Goal: Transaction & Acquisition: Purchase product/service

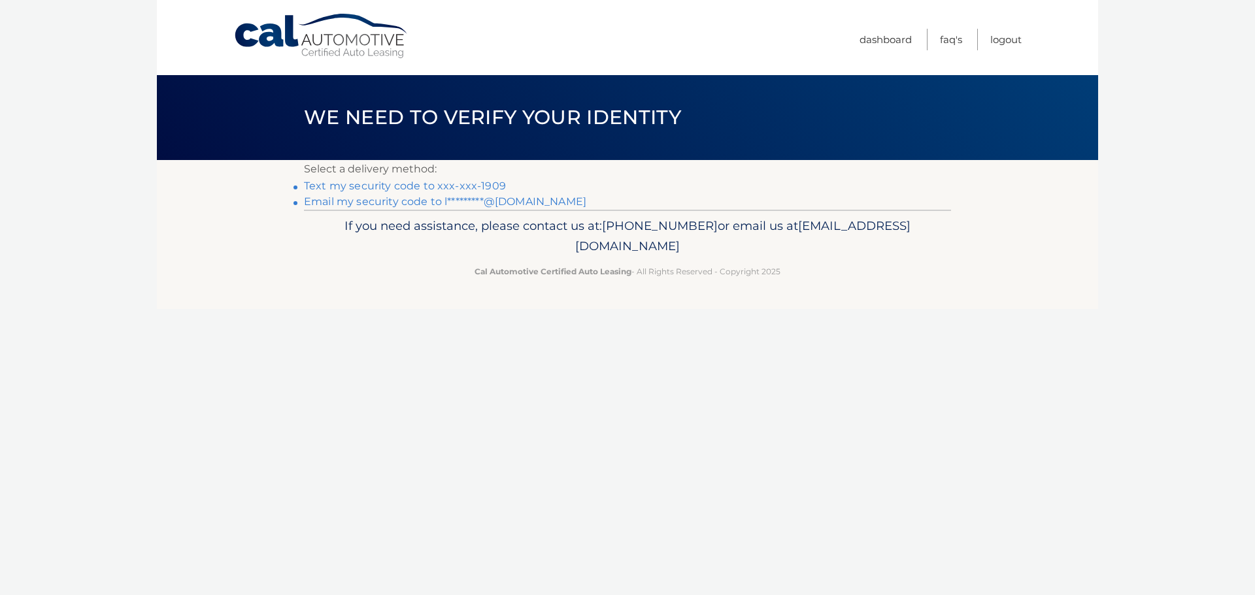
click at [435, 186] on link "Text my security code to xxx-xxx-1909" at bounding box center [405, 186] width 202 height 12
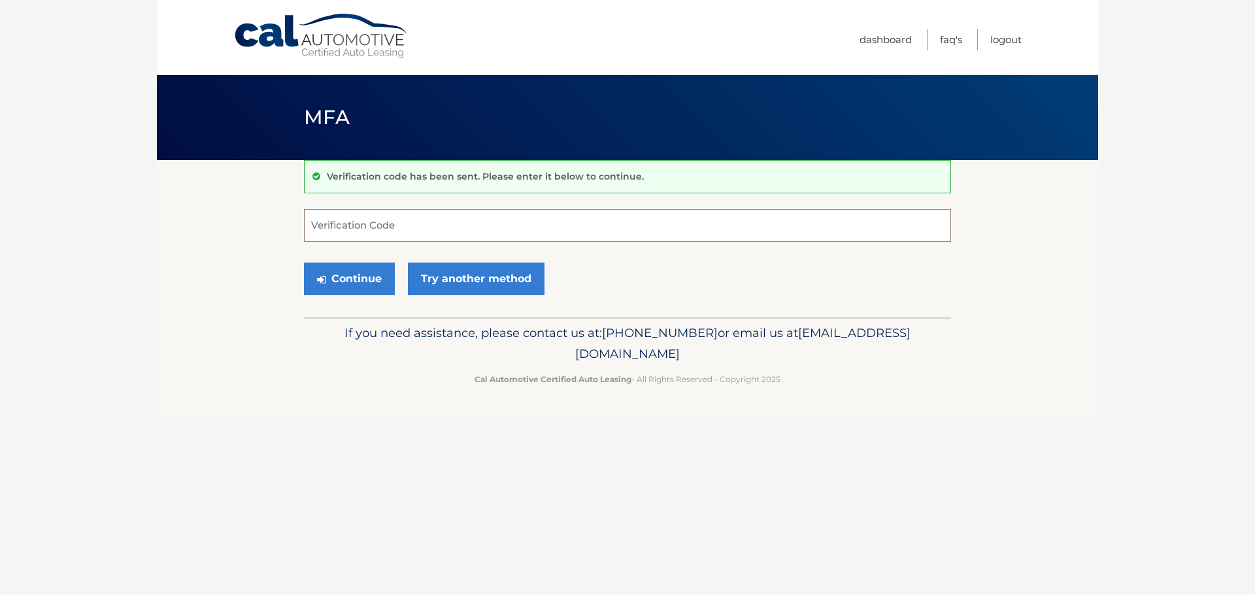
click at [325, 230] on input "Verification Code" at bounding box center [627, 225] width 647 height 33
type input "146393"
click at [304, 263] on button "Continue" at bounding box center [349, 279] width 91 height 33
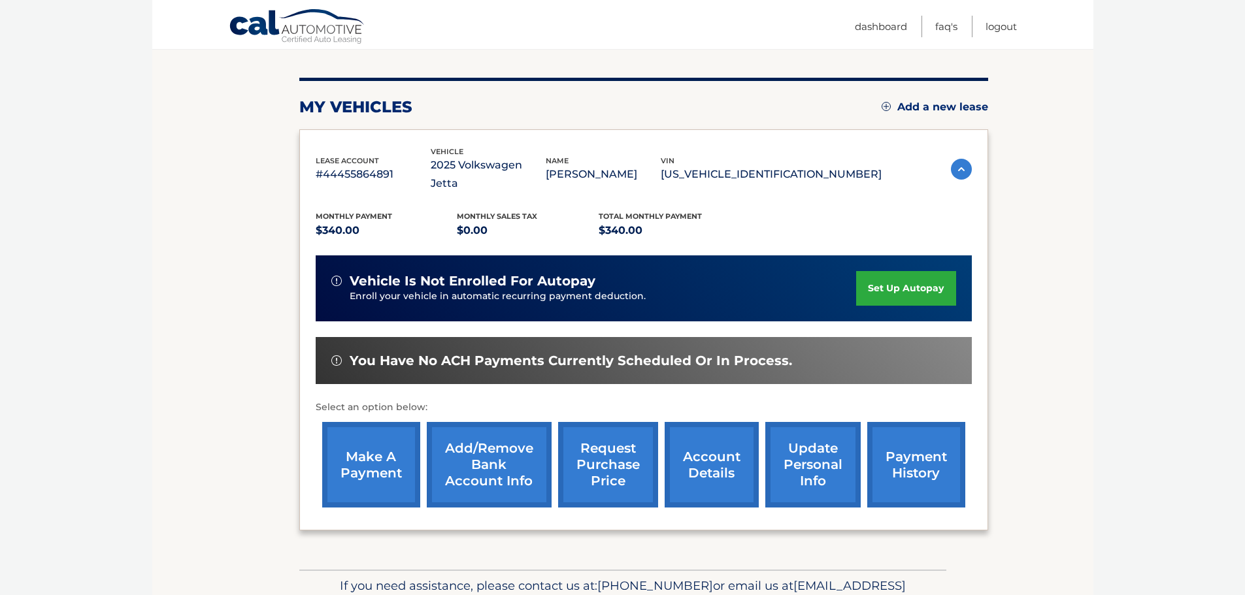
scroll to position [196, 0]
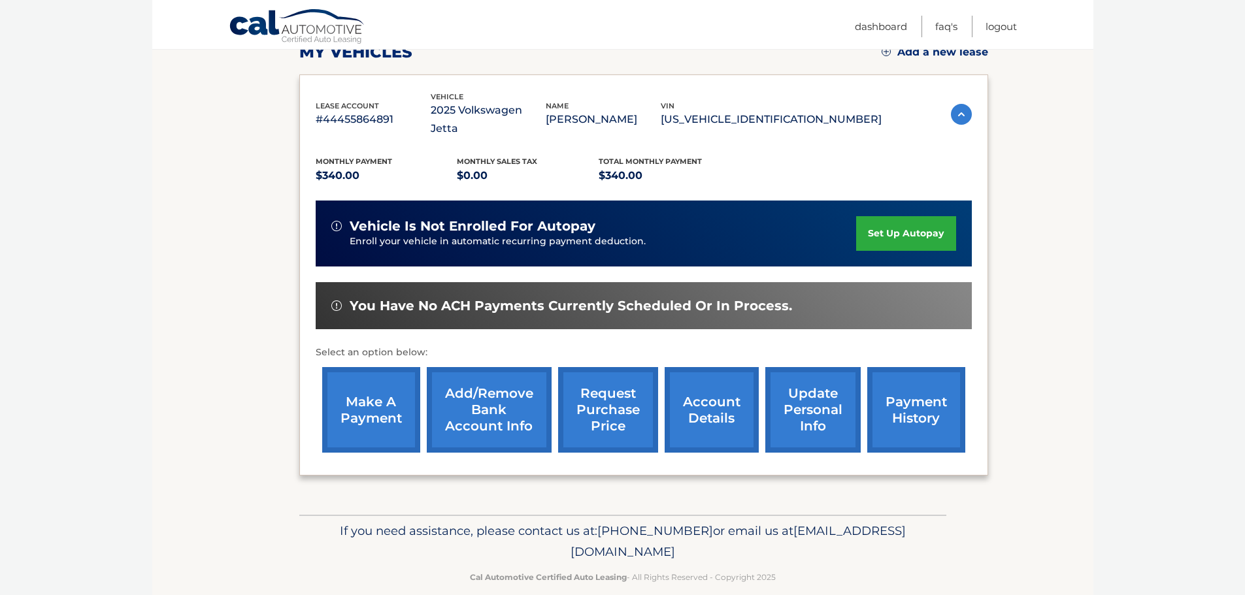
click at [173, 170] on section "my vehicles Add a new lease lease account #44455864891 vehicle 2025 Volkswagen …" at bounding box center [622, 239] width 941 height 551
click at [349, 393] on link "make a payment" at bounding box center [371, 410] width 98 height 86
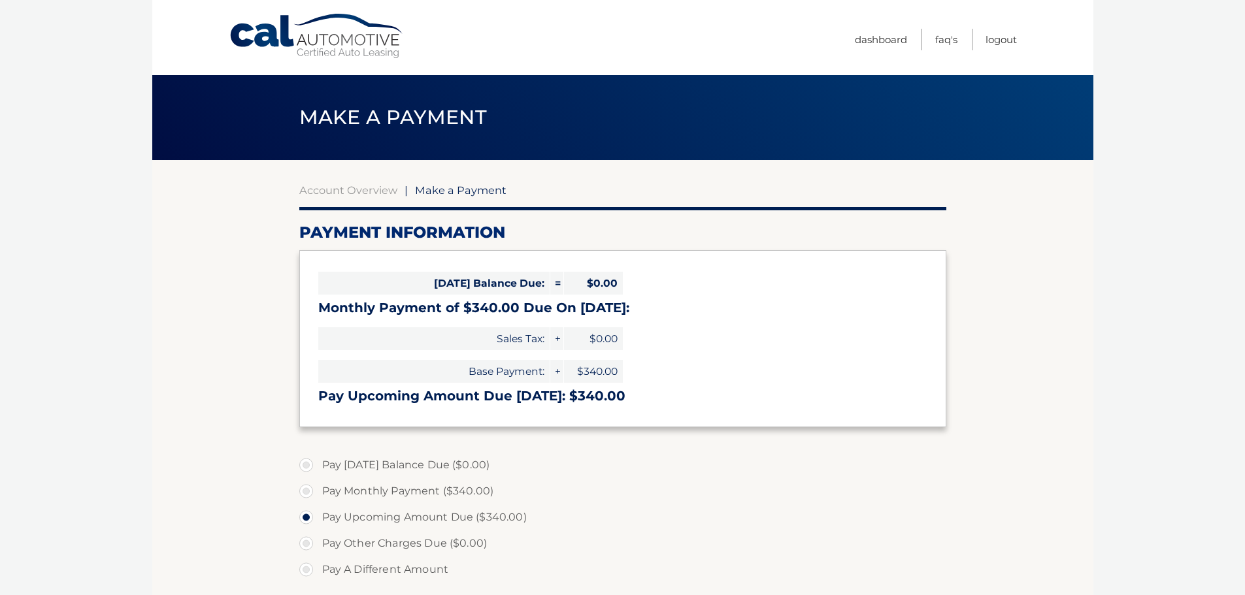
select select "YTU3ZjJiMmYtNmJlMi00NDY1LWIzNzItY2U2MjE3YjY5NjQw"
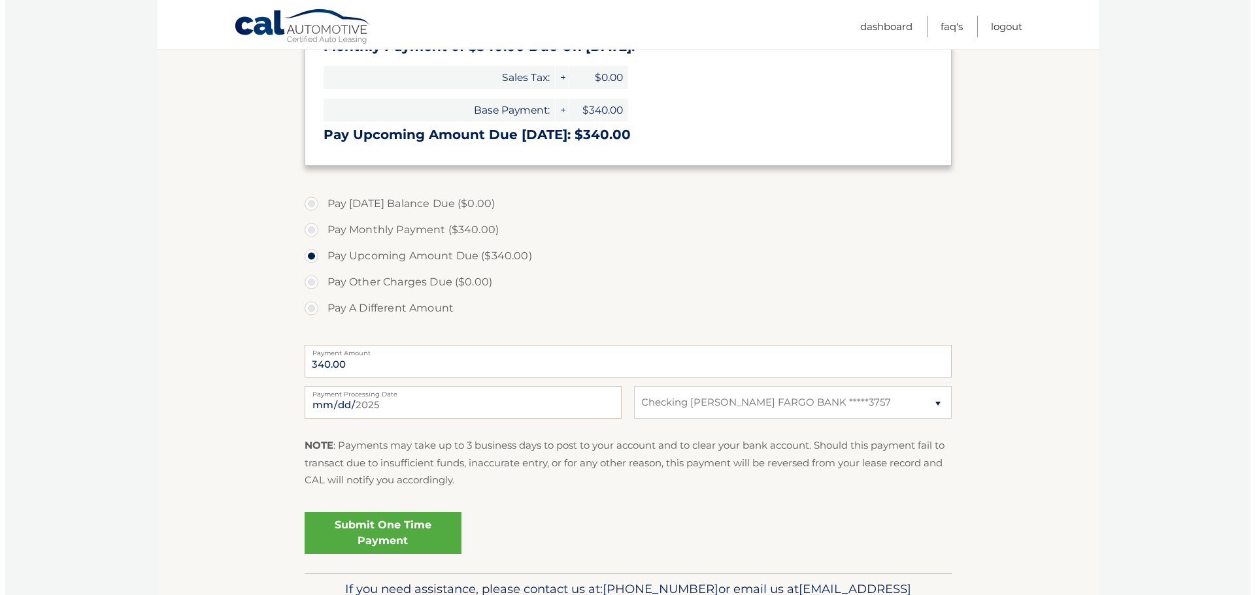
scroll to position [327, 0]
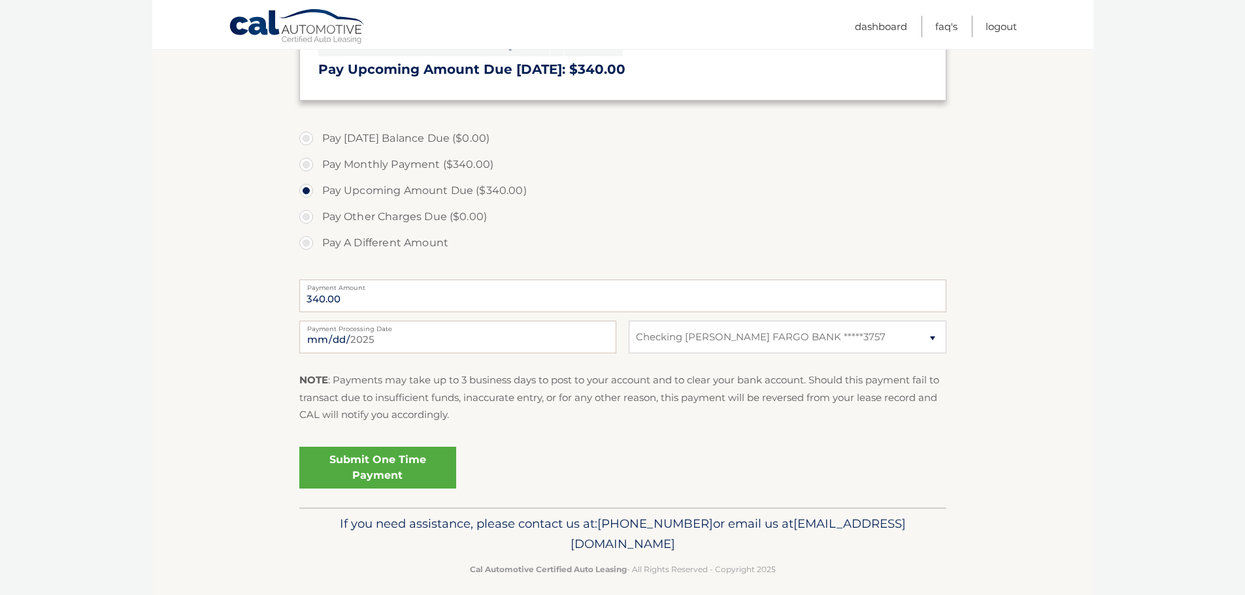
click at [377, 464] on link "Submit One Time Payment" at bounding box center [377, 468] width 157 height 42
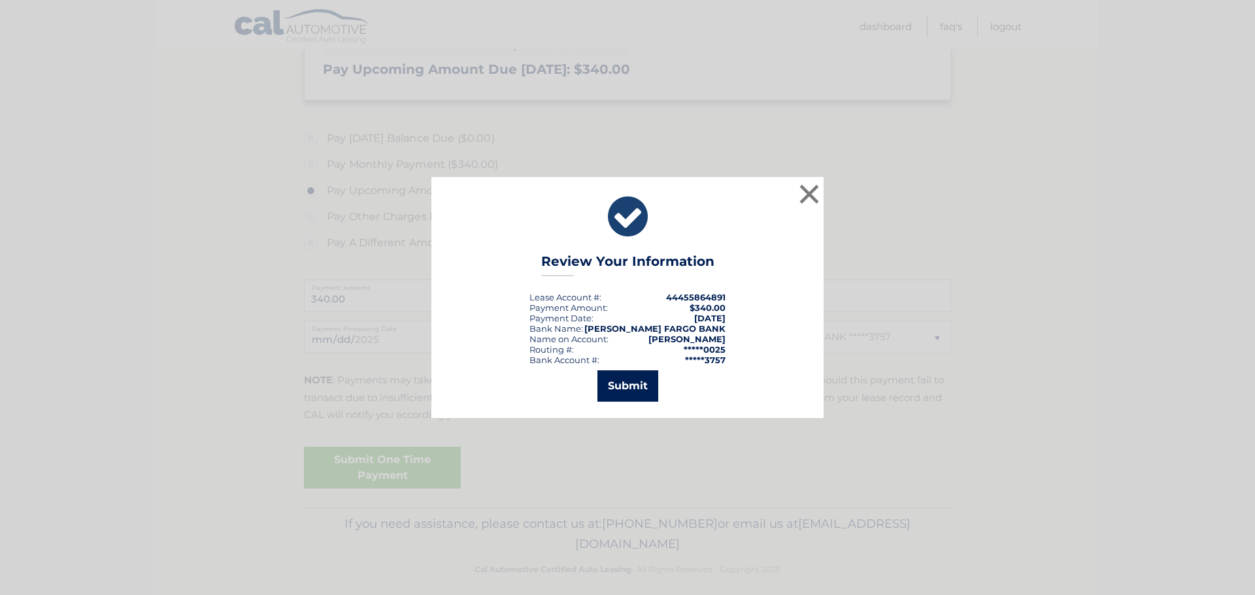
click at [628, 384] on button "Submit" at bounding box center [627, 386] width 61 height 31
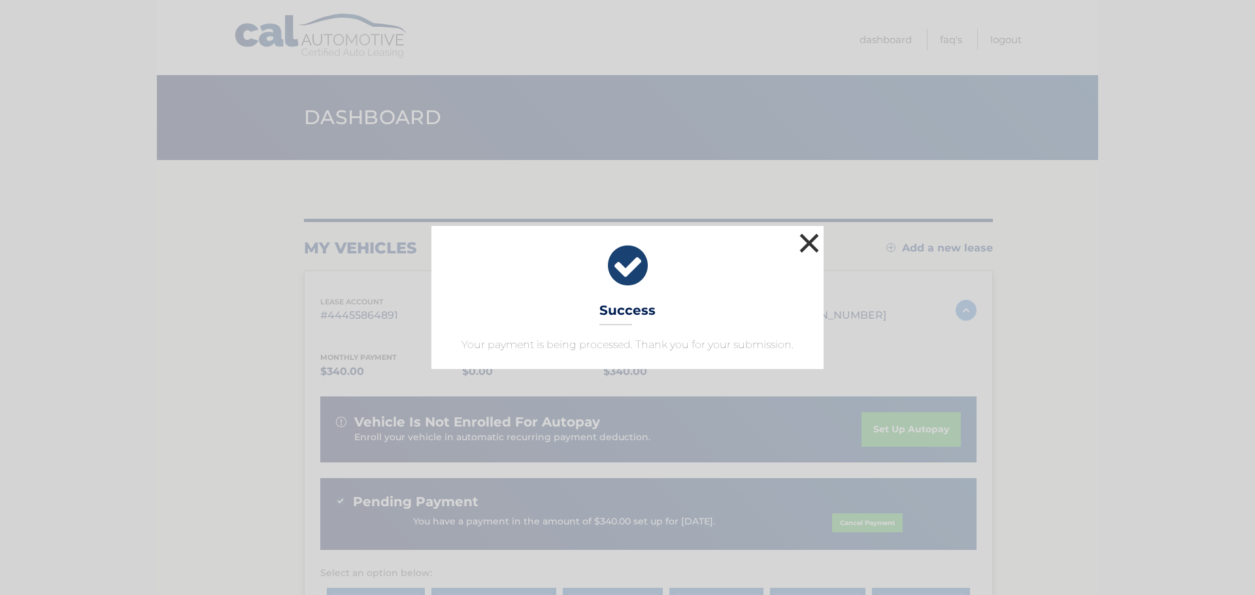
click at [811, 244] on button "×" at bounding box center [809, 243] width 26 height 26
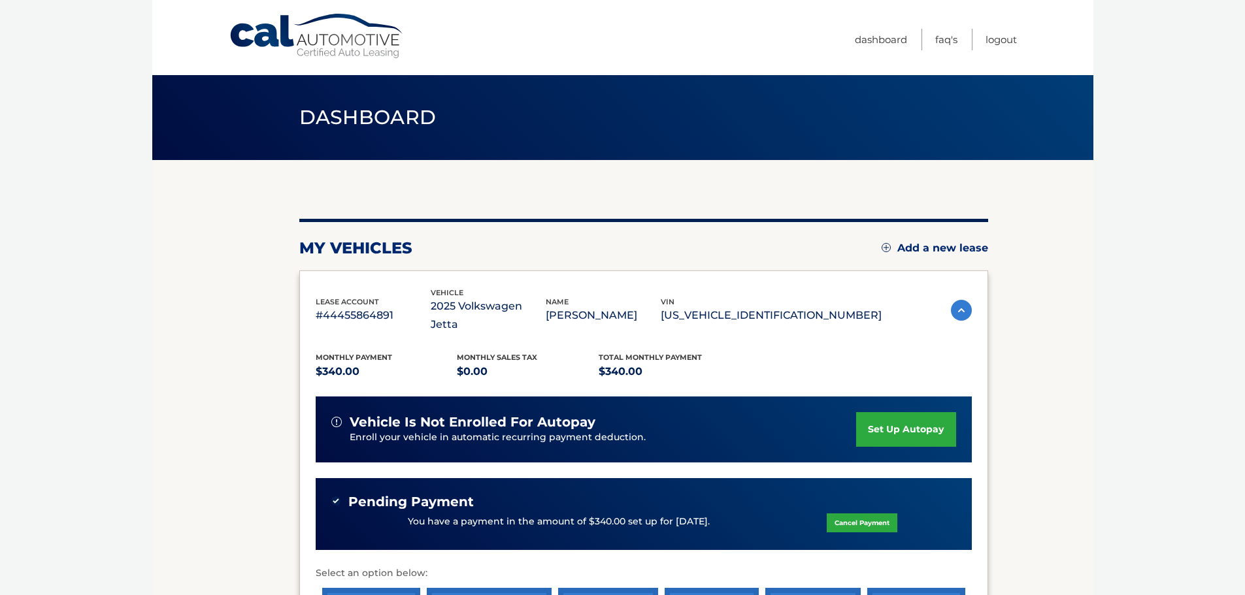
click at [69, 218] on body "Cal Automotive Menu Dashboard FAQ's Logout" at bounding box center [622, 297] width 1245 height 595
click at [1058, 278] on section "my vehicles Add a new lease lease account #44455864891 vehicle 2025 Volkswagen …" at bounding box center [622, 448] width 941 height 576
click at [250, 341] on section "my vehicles Add a new lease lease account #44455864891 vehicle 2025 Volkswagen …" at bounding box center [622, 448] width 941 height 576
